Goal: Task Accomplishment & Management: Manage account settings

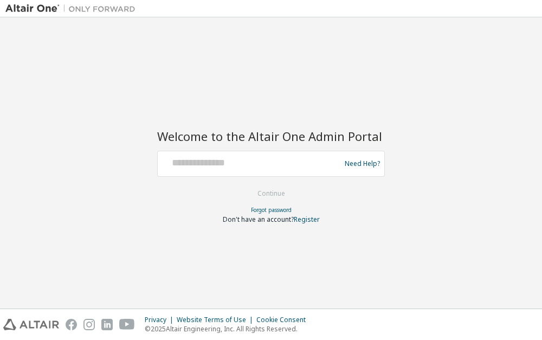
drag, startPoint x: 334, startPoint y: 293, endPoint x: 299, endPoint y: 150, distance: 146.6
click at [334, 291] on div "Welcome to the Altair One Admin Portal Need Help? Please make sure that you pro…" at bounding box center [270, 163] width 531 height 280
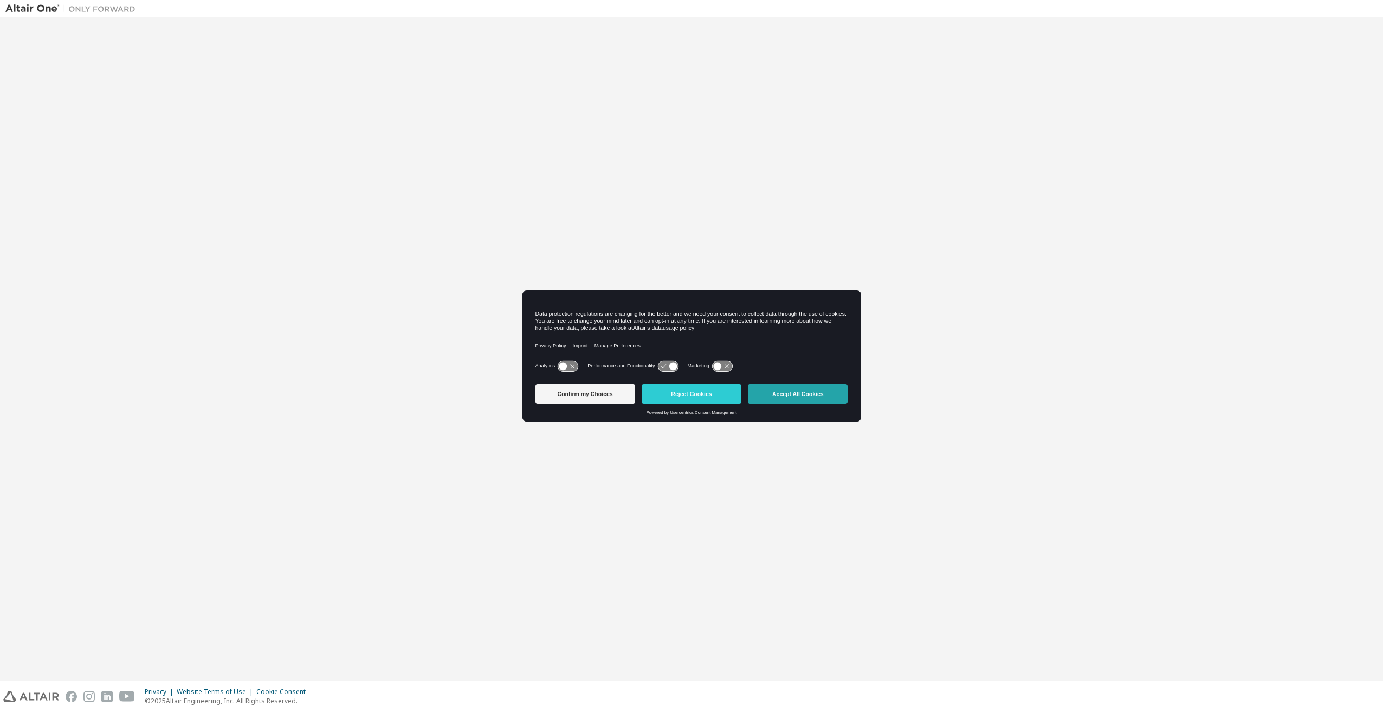
drag, startPoint x: 782, startPoint y: 394, endPoint x: 756, endPoint y: 374, distance: 32.8
click at [541, 339] on button "Accept All Cookies" at bounding box center [798, 394] width 100 height 20
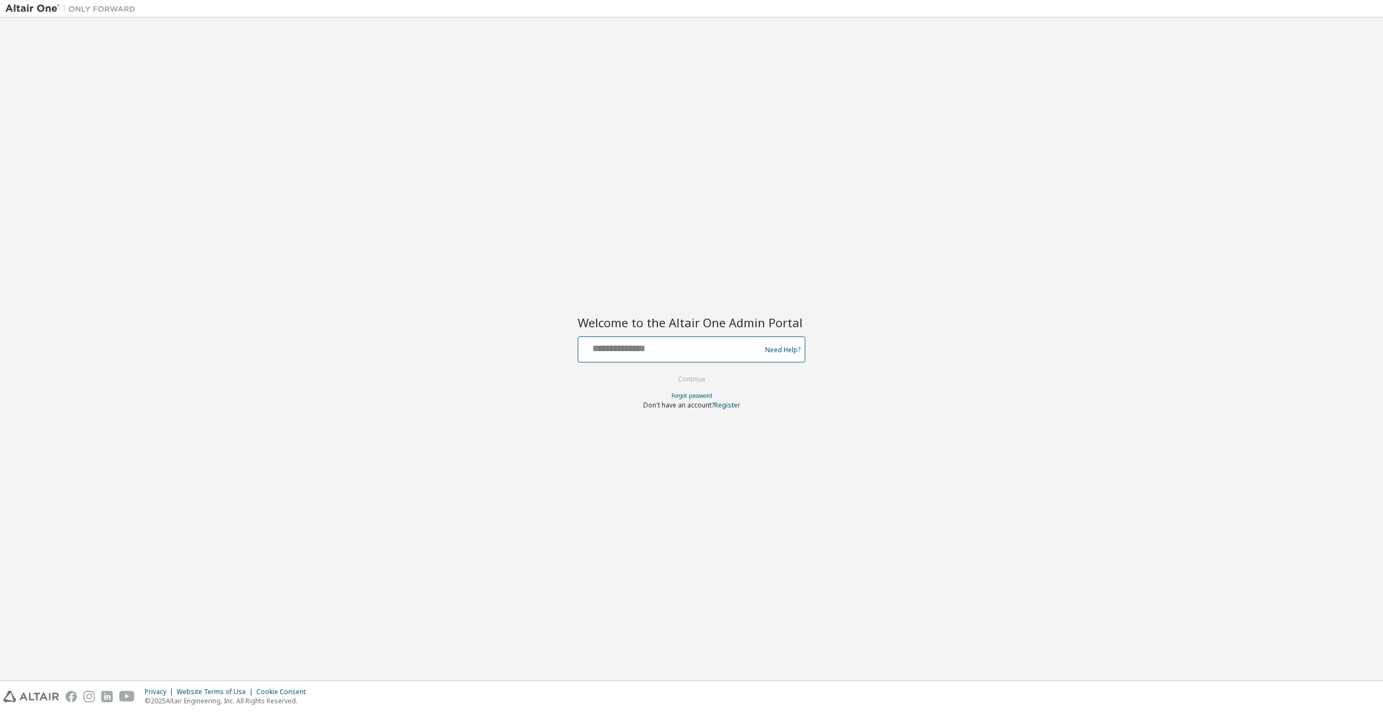
drag, startPoint x: 667, startPoint y: 340, endPoint x: 669, endPoint y: 349, distance: 9.5
click at [541, 339] on input "text" at bounding box center [670, 347] width 177 height 16
type input "**********"
drag, startPoint x: 684, startPoint y: 382, endPoint x: 683, endPoint y: 377, distance: 6.0
click at [541, 339] on button "Continue" at bounding box center [691, 379] width 50 height 16
